Goal: Task Accomplishment & Management: Complete application form

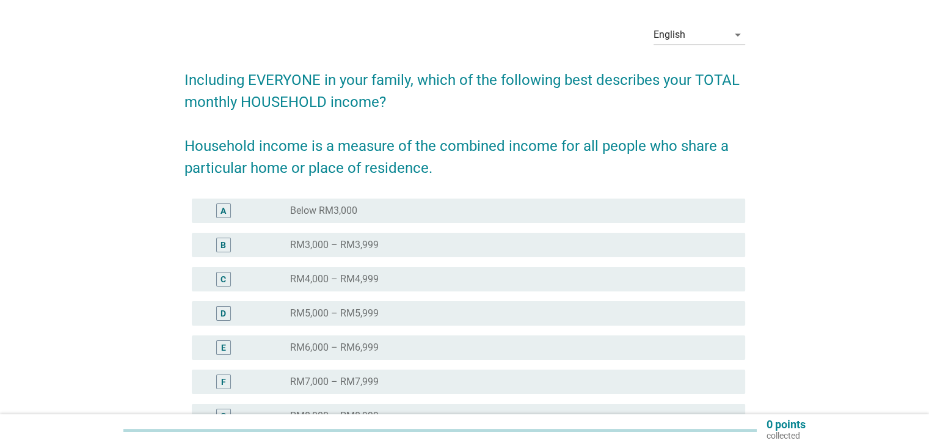
scroll to position [61, 0]
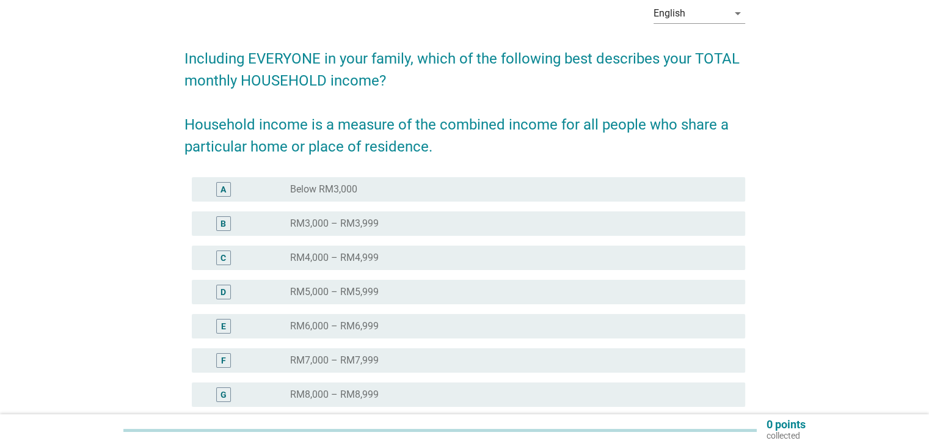
click at [391, 292] on div "radio_button_unchecked RM5,000 – RM5,999" at bounding box center [507, 292] width 435 height 12
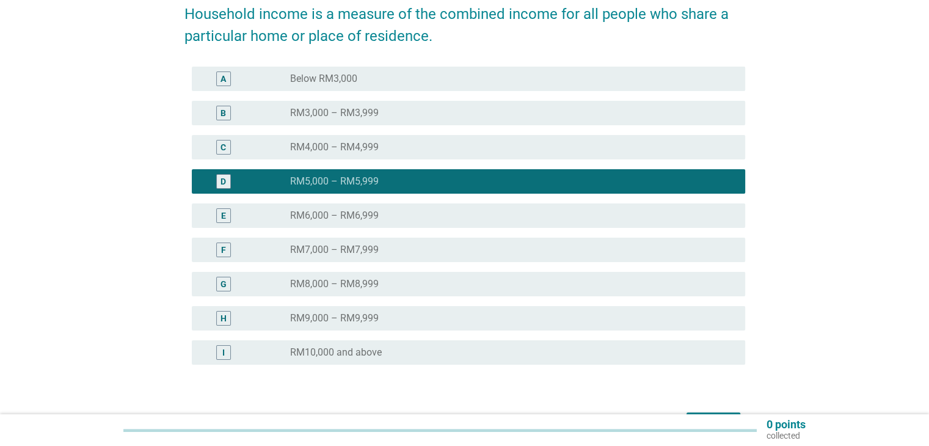
scroll to position [244, 0]
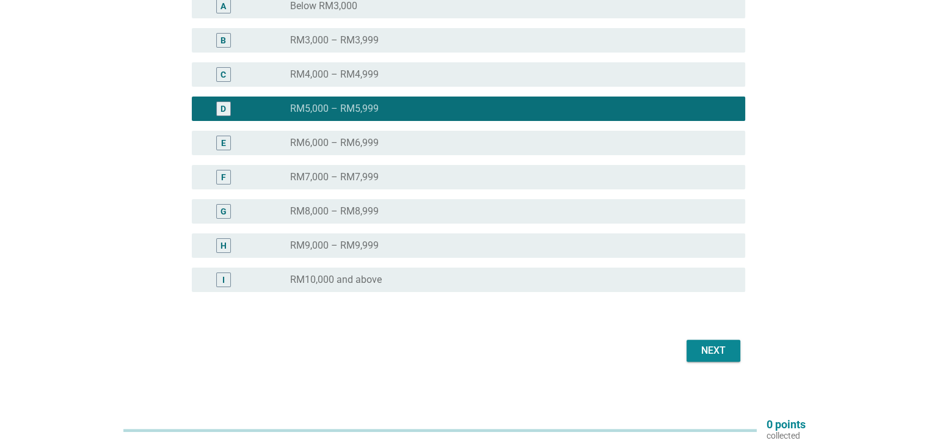
click at [705, 353] on div "Next" at bounding box center [713, 350] width 34 height 15
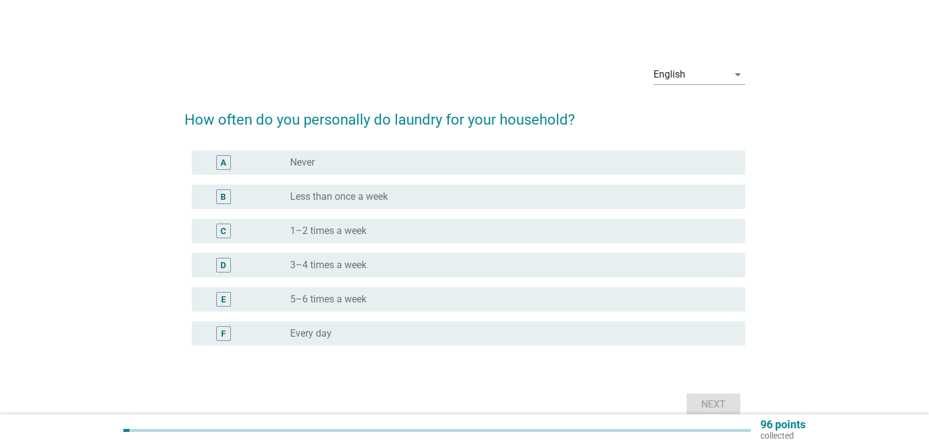
click at [480, 234] on div "radio_button_unchecked 1–2 times a week" at bounding box center [507, 231] width 435 height 12
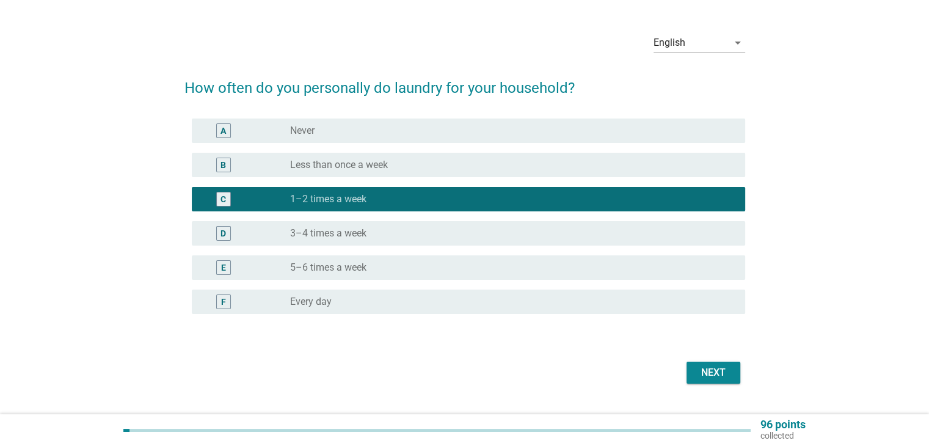
scroll to position [60, 0]
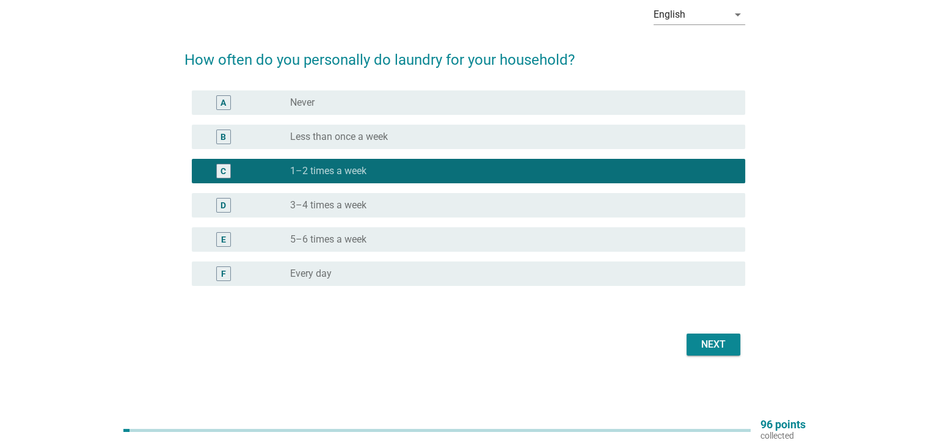
click at [518, 202] on div "radio_button_unchecked 3–4 times a week" at bounding box center [507, 205] width 435 height 12
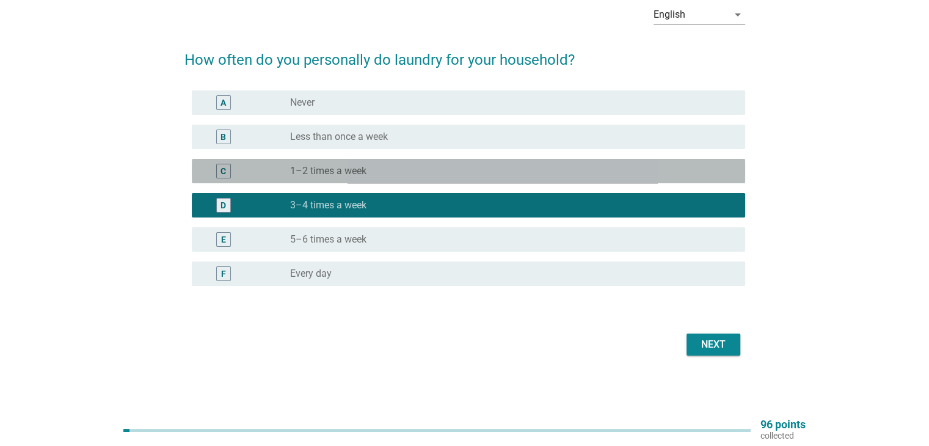
click at [532, 178] on div "C radio_button_unchecked 1–2 times a week" at bounding box center [468, 171] width 553 height 24
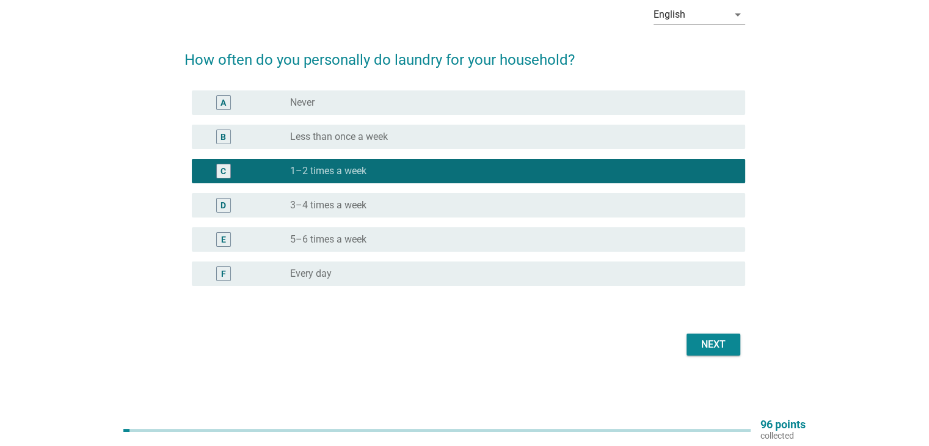
click at [540, 209] on div "radio_button_unchecked 3–4 times a week" at bounding box center [507, 205] width 435 height 12
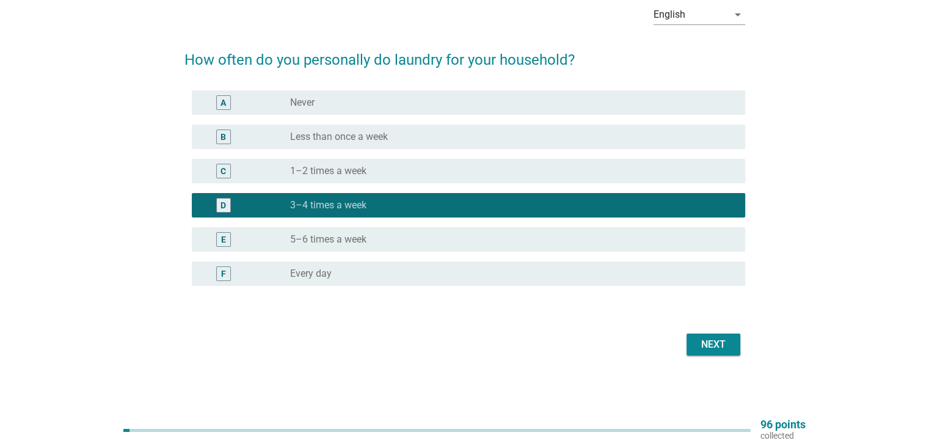
click at [560, 172] on div "radio_button_unchecked 1–2 times a week" at bounding box center [507, 171] width 435 height 12
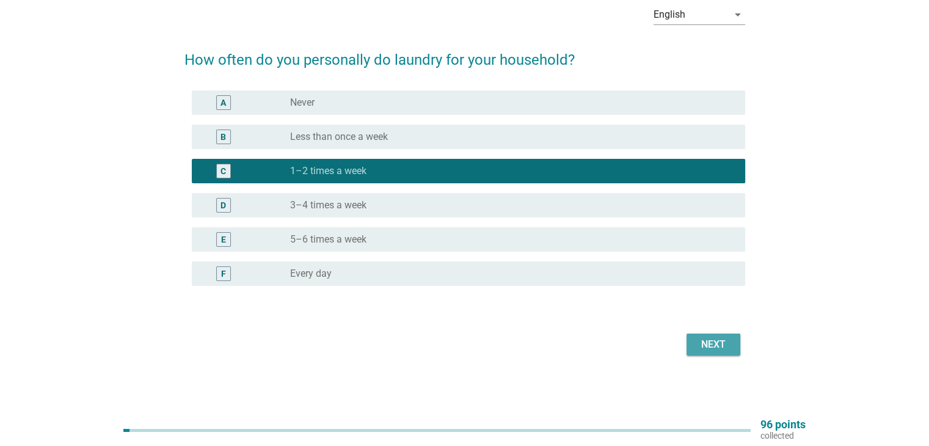
click at [722, 345] on div "Next" at bounding box center [713, 344] width 34 height 15
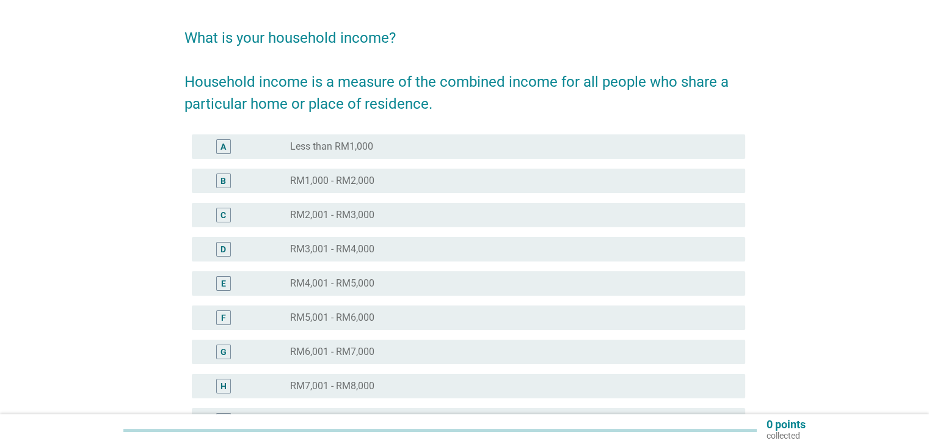
scroll to position [61, 0]
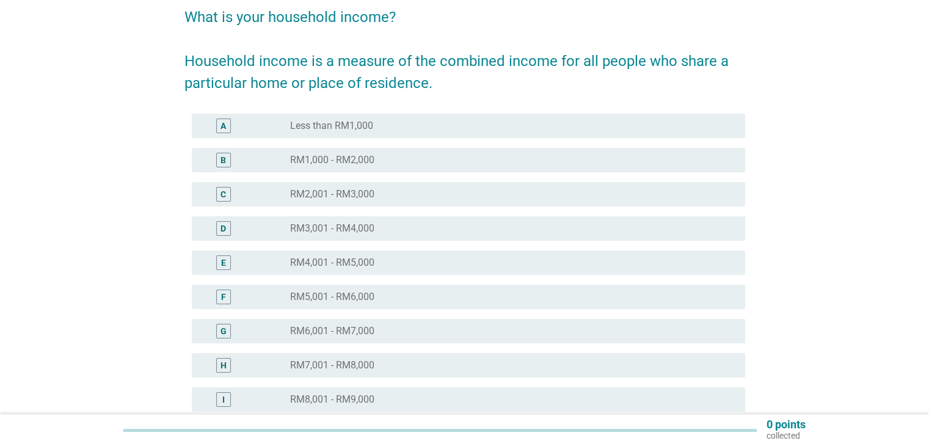
click at [433, 295] on div "radio_button_unchecked RM5,001 - RM6,000" at bounding box center [507, 297] width 435 height 12
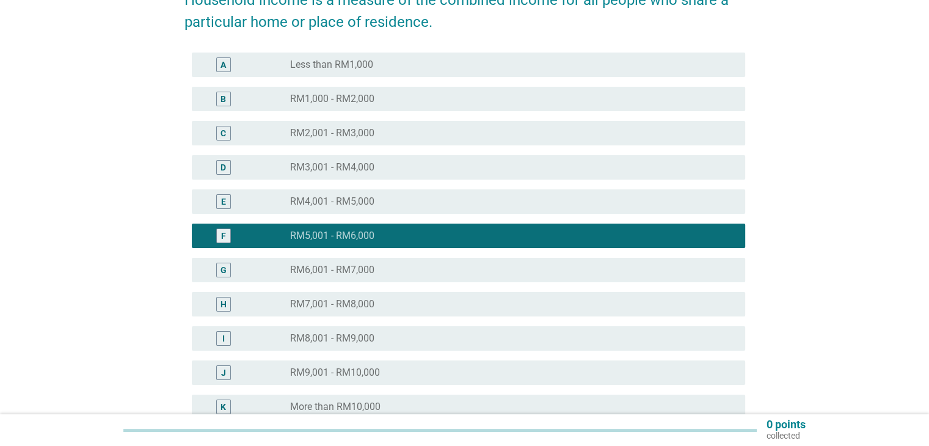
scroll to position [255, 0]
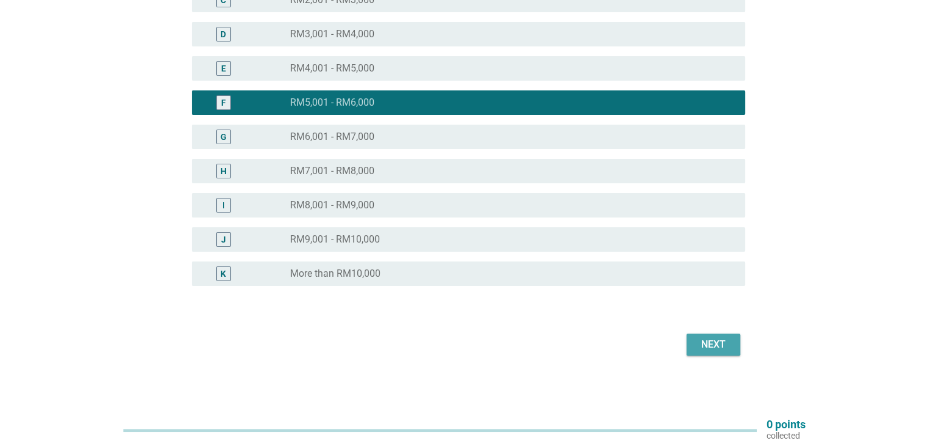
click at [699, 343] on div "Next" at bounding box center [713, 344] width 34 height 15
